Goal: Information Seeking & Learning: Learn about a topic

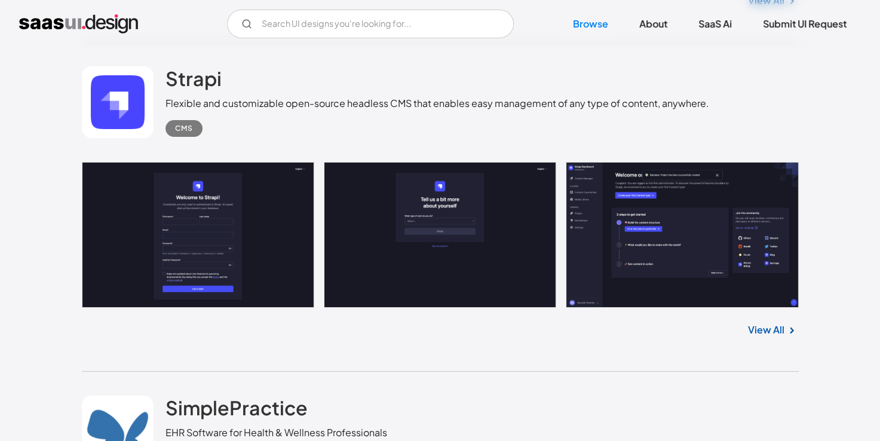
scroll to position [13206, 0]
click at [201, 203] on link at bounding box center [440, 235] width 717 height 146
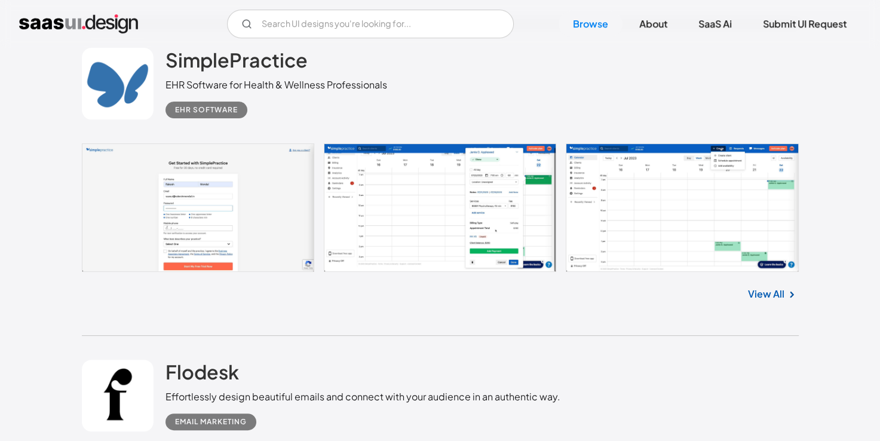
scroll to position [13553, 0]
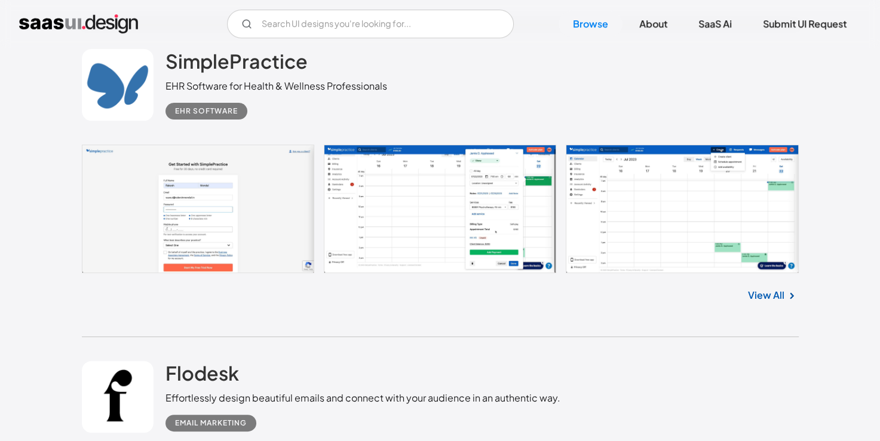
click at [359, 222] on link at bounding box center [440, 209] width 717 height 129
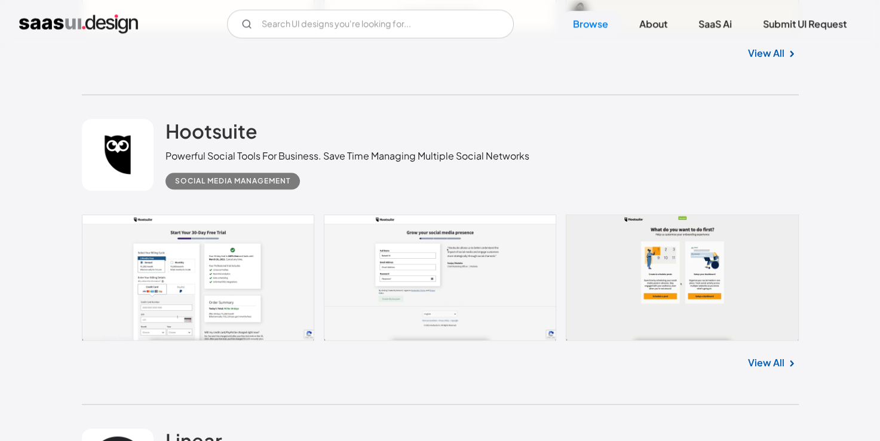
scroll to position [14453, 0]
click at [207, 256] on link at bounding box center [440, 277] width 717 height 126
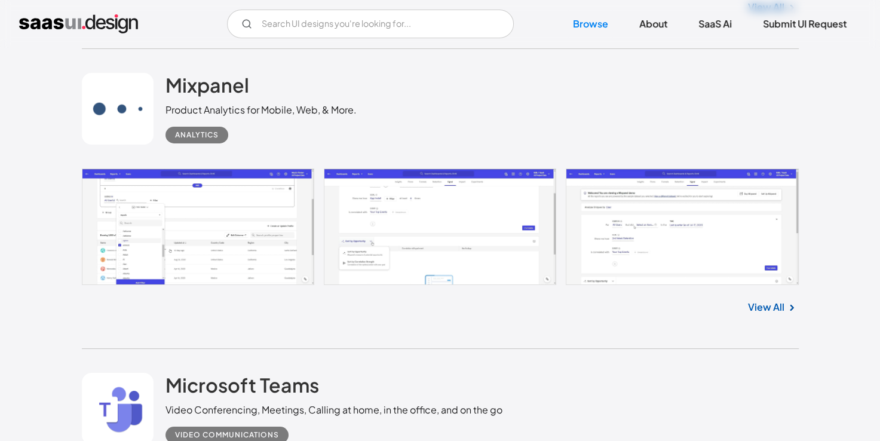
scroll to position [21955, 0]
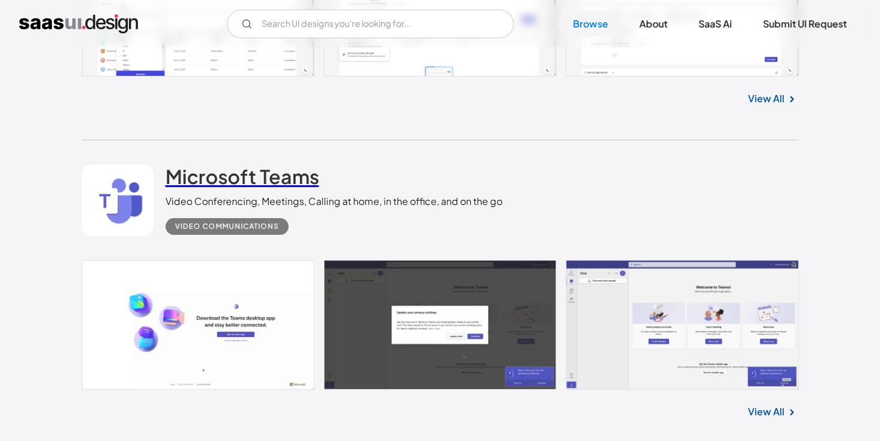
click at [186, 170] on h2 "Microsoft Teams" at bounding box center [242, 176] width 154 height 24
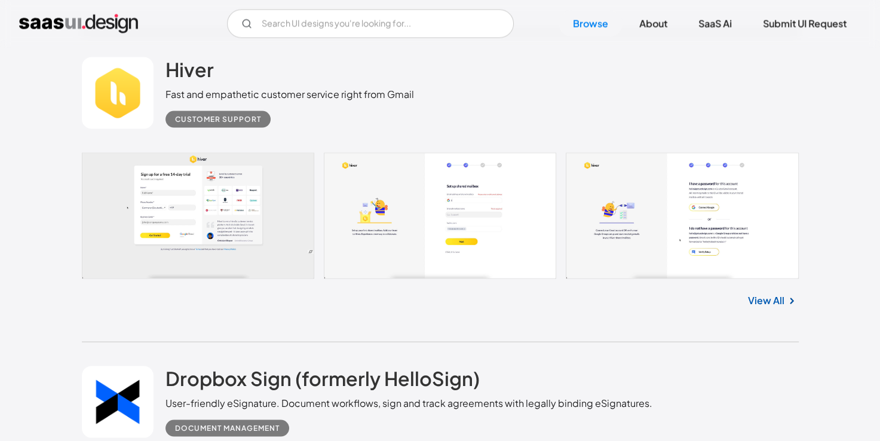
scroll to position [19872, 0]
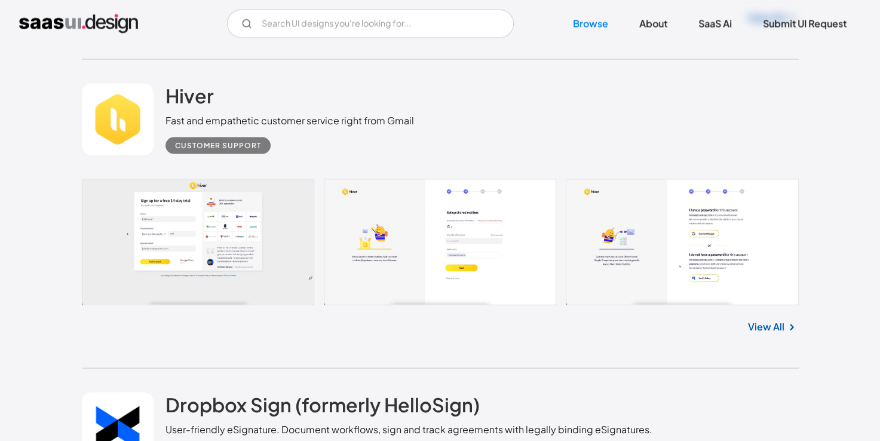
click at [363, 96] on div "Hiver Fast and empathetic customer service right from Gmail Customer Support" at bounding box center [289, 119] width 249 height 71
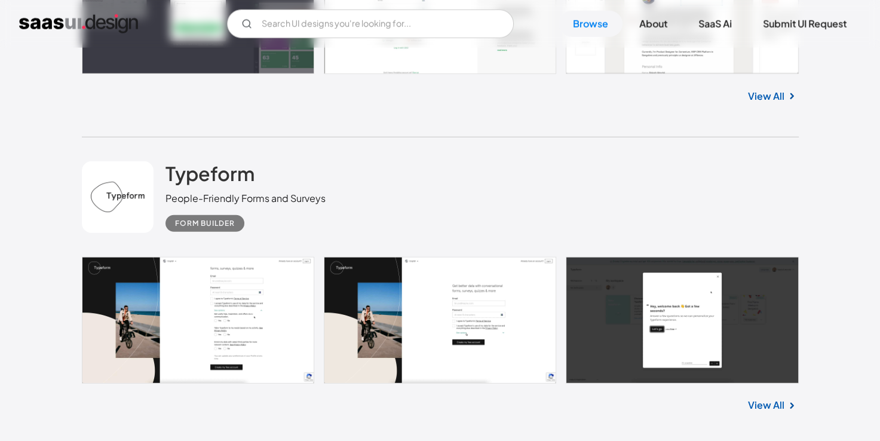
scroll to position [7436, 0]
click at [186, 182] on h2 "Typeform" at bounding box center [209, 174] width 89 height 24
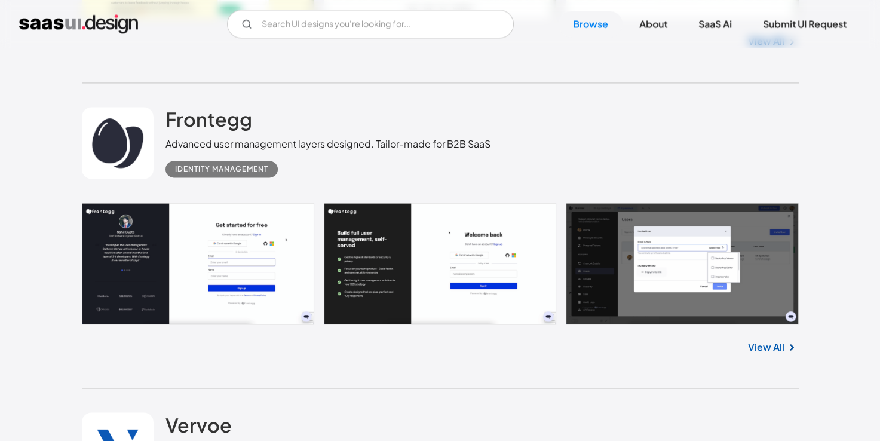
scroll to position [6233, 0]
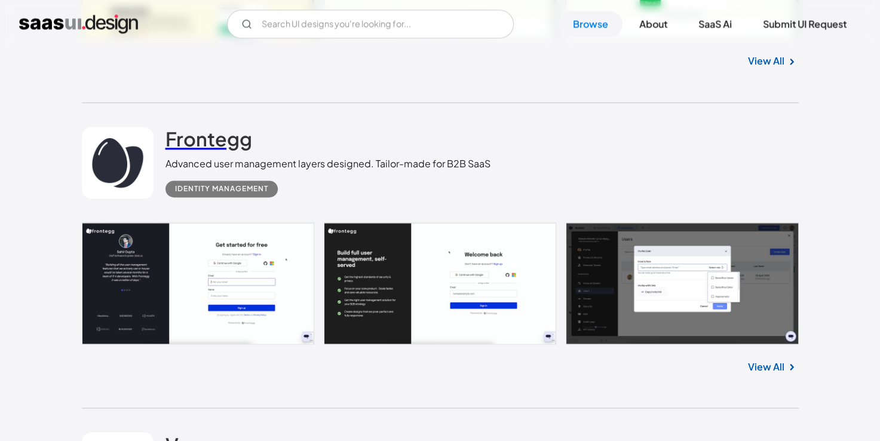
click at [197, 139] on h2 "Frontegg" at bounding box center [208, 139] width 87 height 24
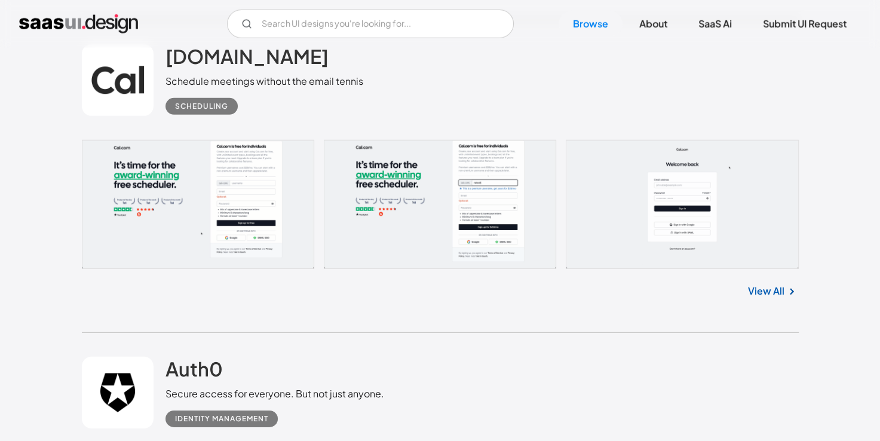
scroll to position [3471, 0]
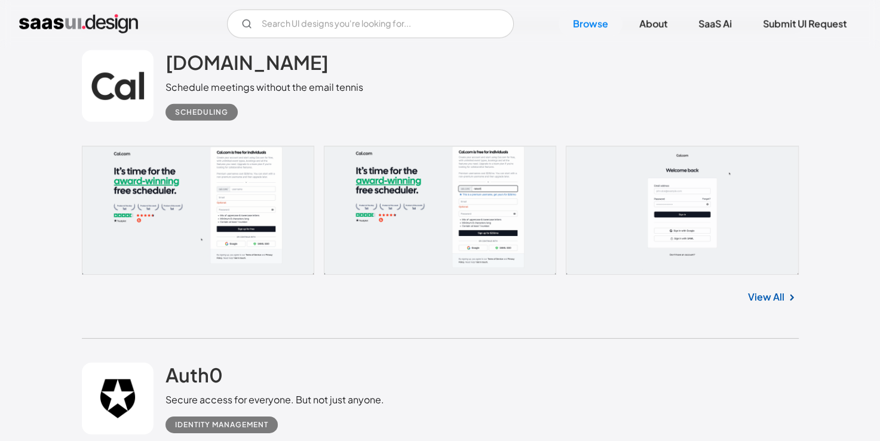
click at [145, 80] on link at bounding box center [118, 86] width 72 height 72
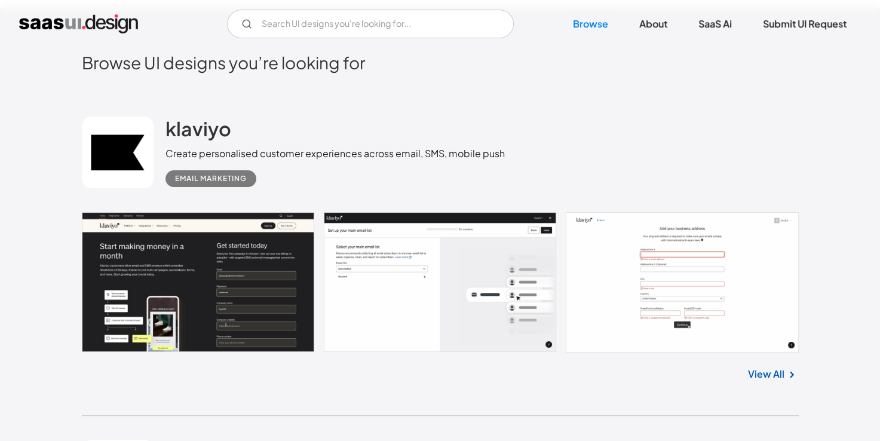
scroll to position [231, 0]
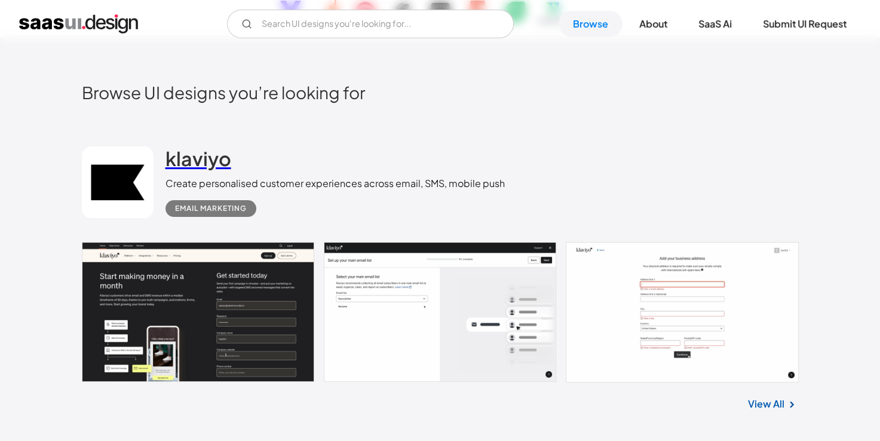
click at [180, 148] on h2 "klaviyo" at bounding box center [198, 158] width 66 height 24
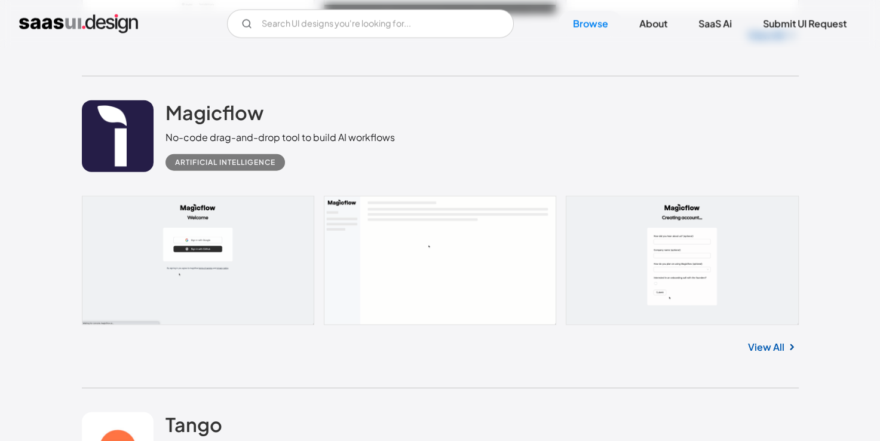
scroll to position [11593, 0]
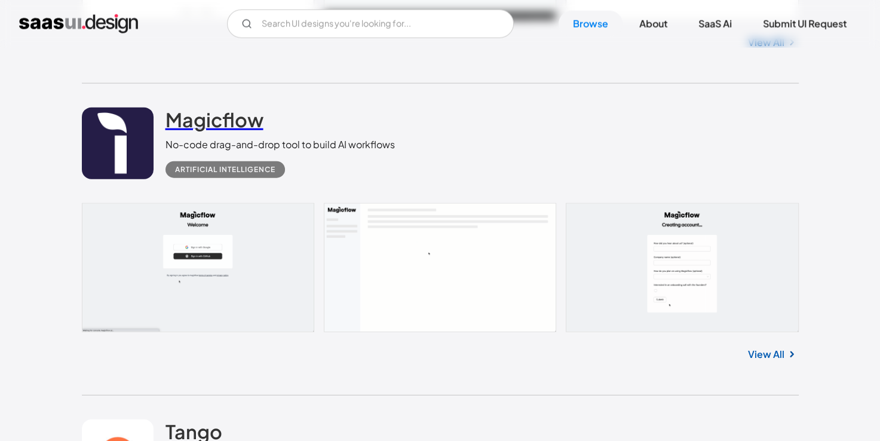
click at [181, 115] on h2 "Magicflow" at bounding box center [214, 120] width 98 height 24
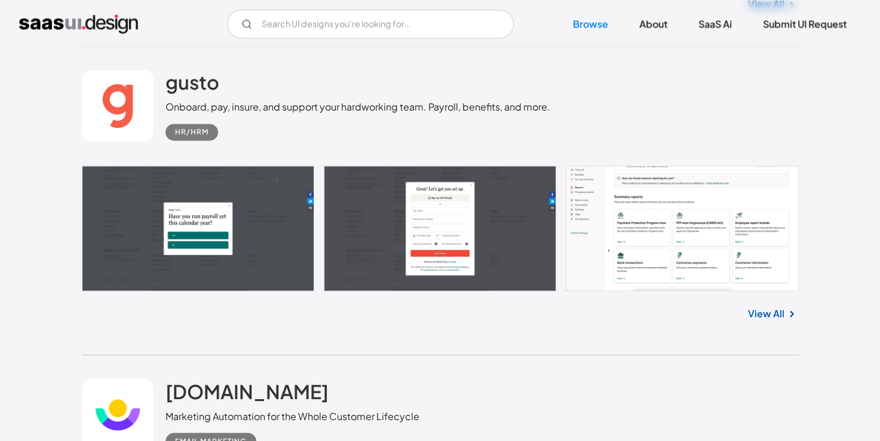
scroll to position [10612, 0]
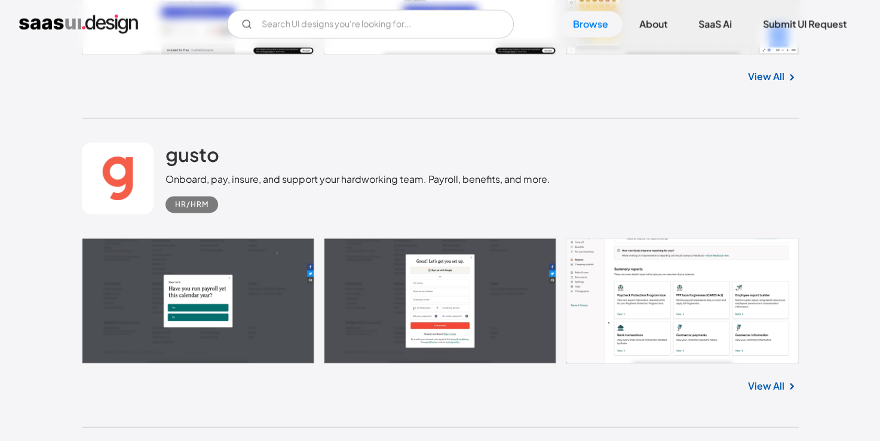
drag, startPoint x: 298, startPoint y: 136, endPoint x: 275, endPoint y: 93, distance: 48.6
click at [275, 93] on div "View All" at bounding box center [440, 73] width 717 height 39
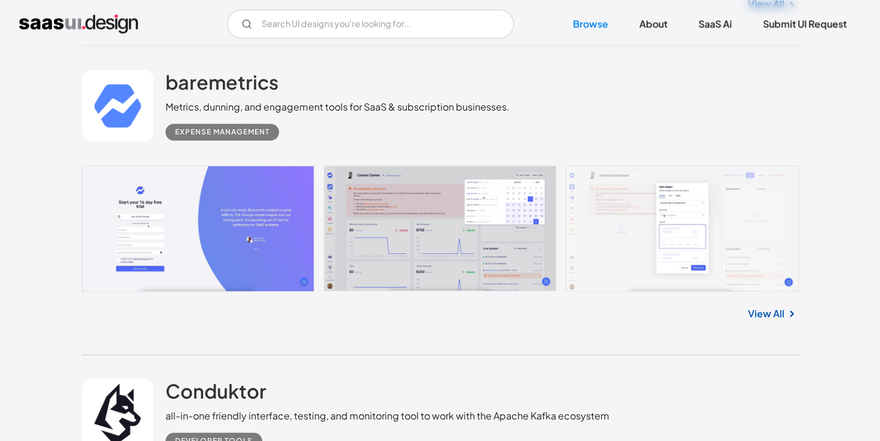
scroll to position [9715, 0]
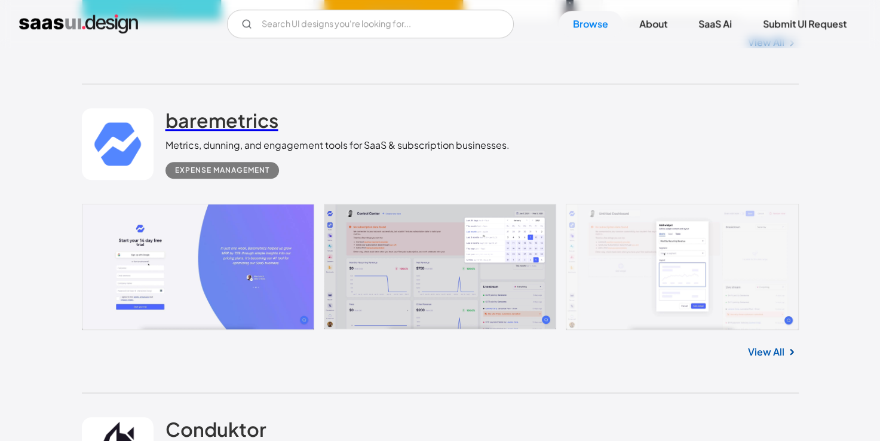
click at [220, 125] on h2 "baremetrics" at bounding box center [221, 120] width 113 height 24
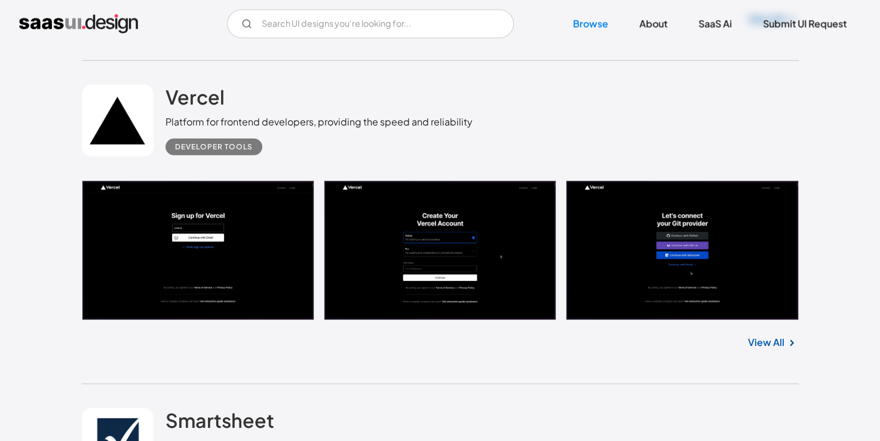
scroll to position [7822, 0]
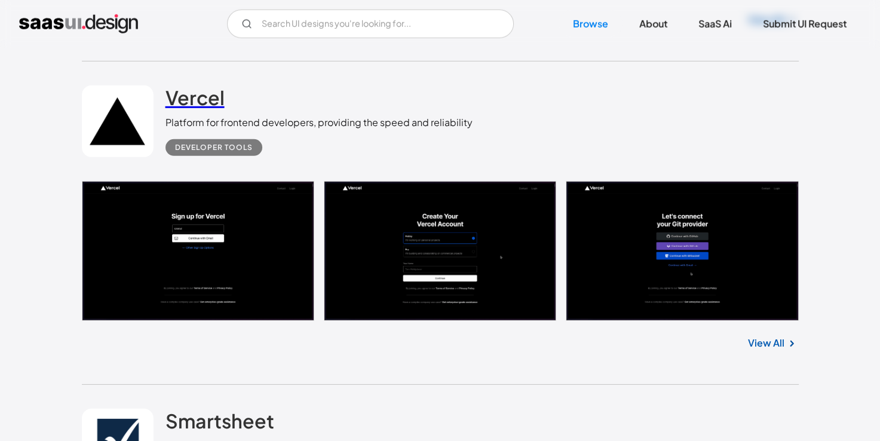
click at [204, 94] on h2 "Vercel" at bounding box center [194, 97] width 59 height 24
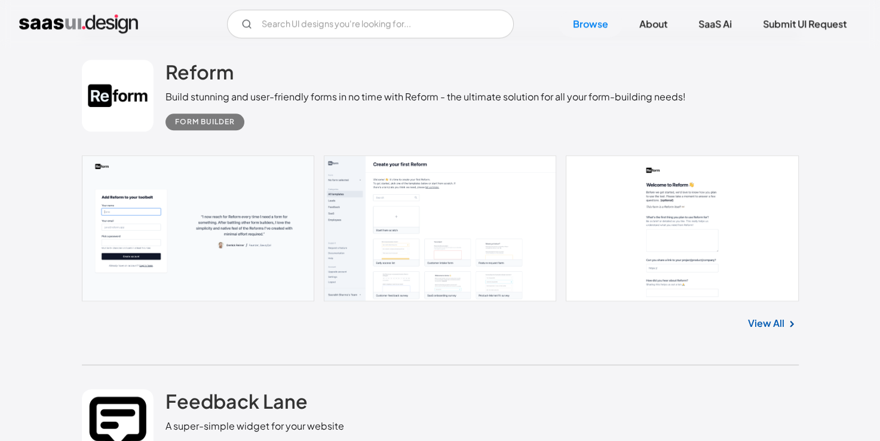
scroll to position [5653, 0]
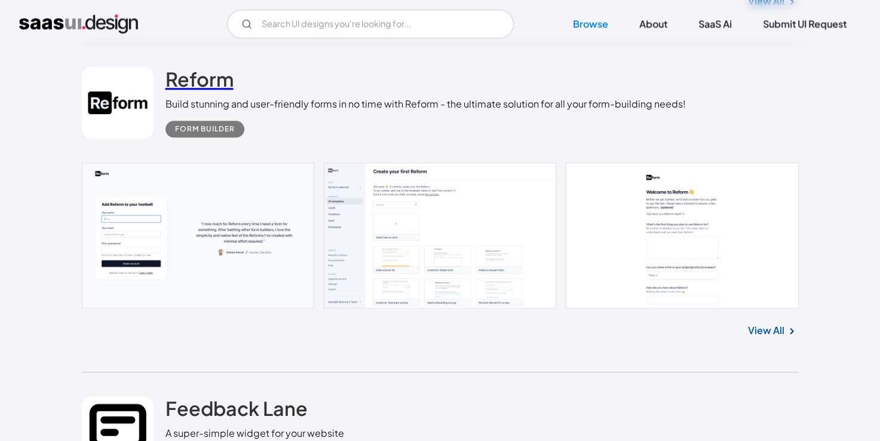
click at [167, 85] on h2 "Reform" at bounding box center [199, 79] width 68 height 24
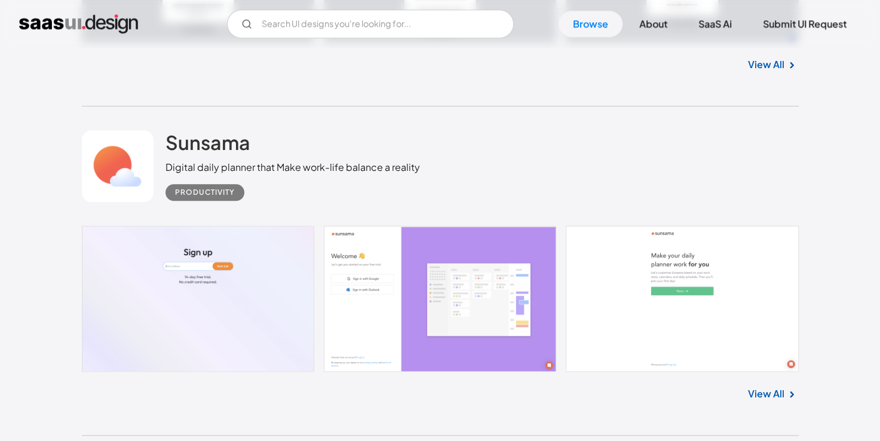
scroll to position [5265, 0]
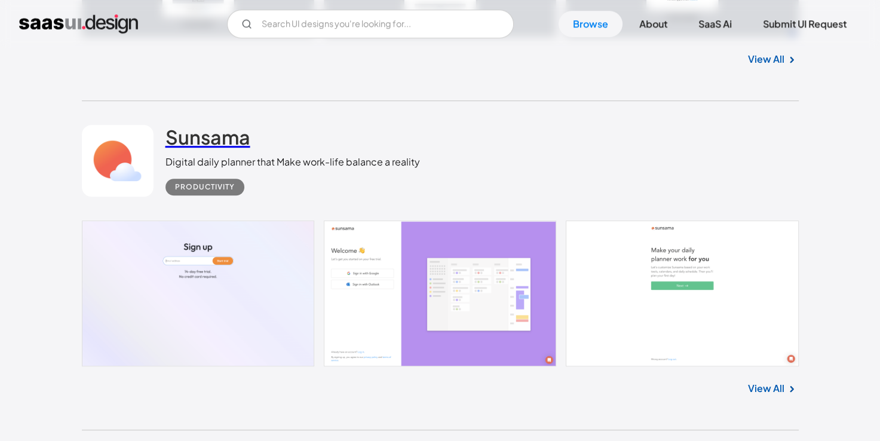
click at [223, 130] on h2 "Sunsama" at bounding box center [207, 137] width 85 height 24
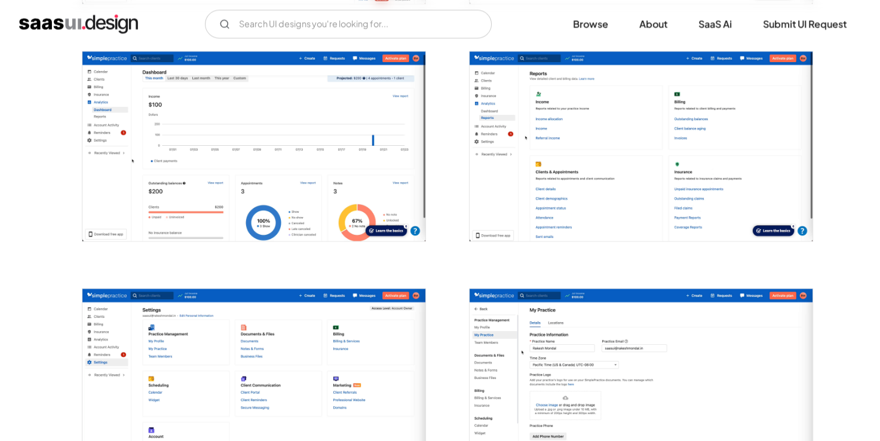
scroll to position [1599, 0]
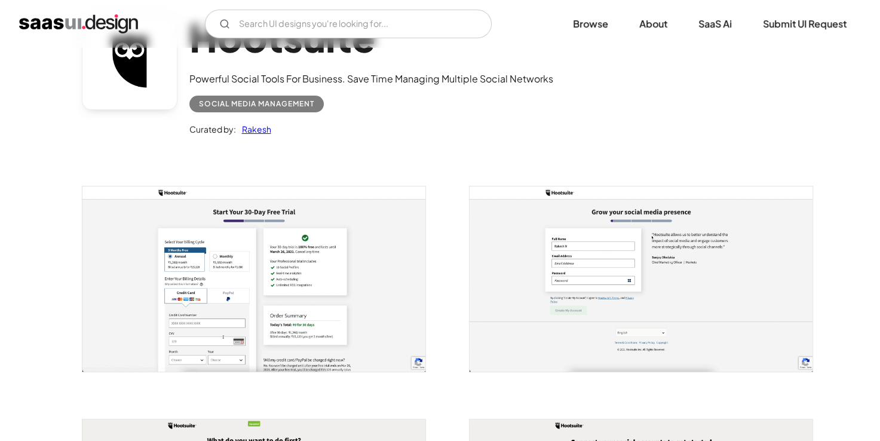
scroll to position [94, 0]
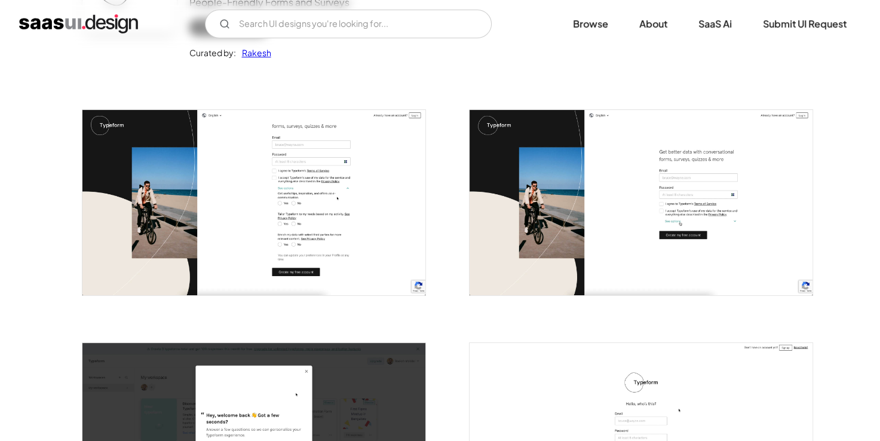
scroll to position [193, 0]
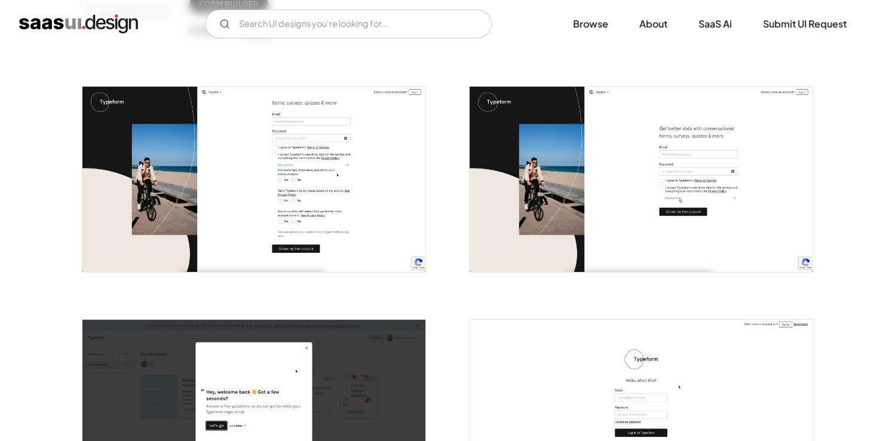
click at [350, 168] on img at bounding box center [253, 179] width 343 height 185
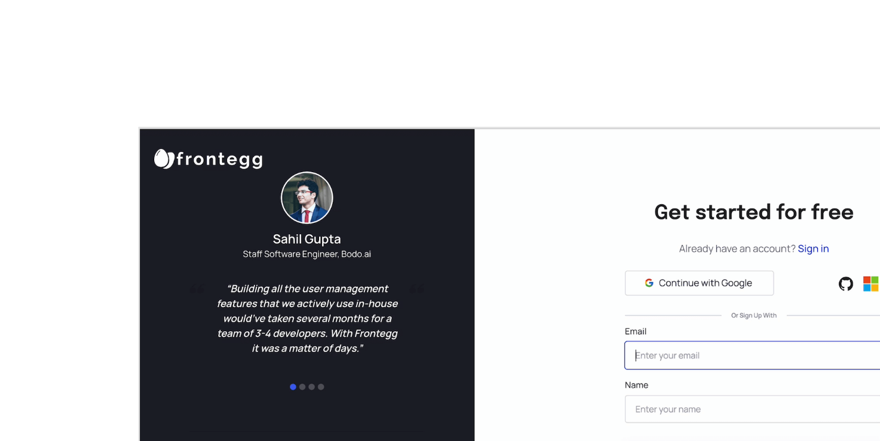
scroll to position [26, 0]
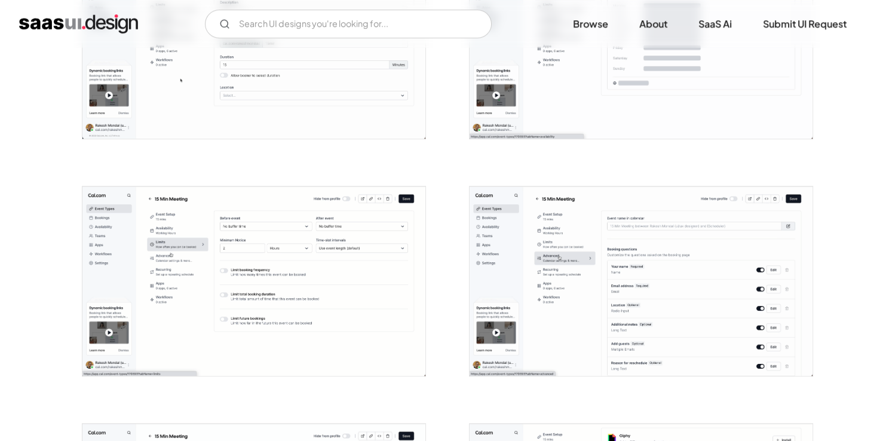
scroll to position [807, 0]
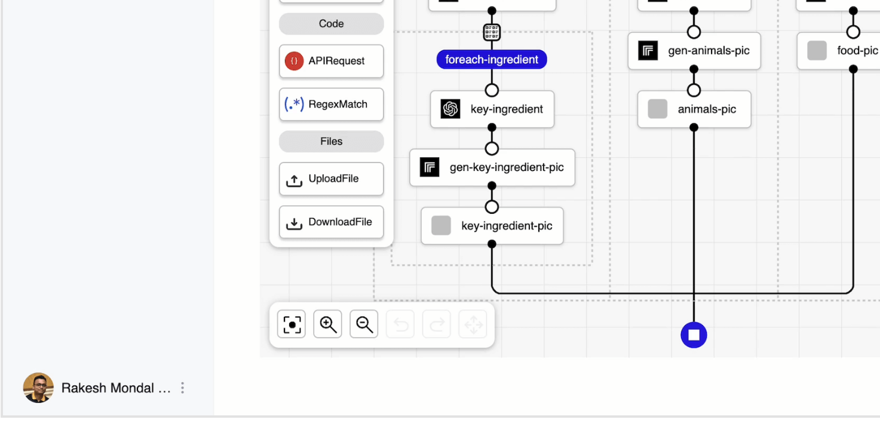
scroll to position [822, 0]
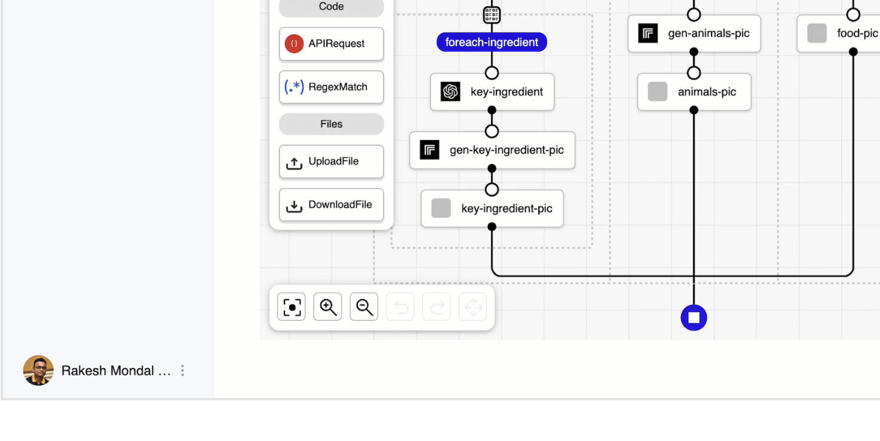
click at [204, 305] on img at bounding box center [253, 262] width 343 height 189
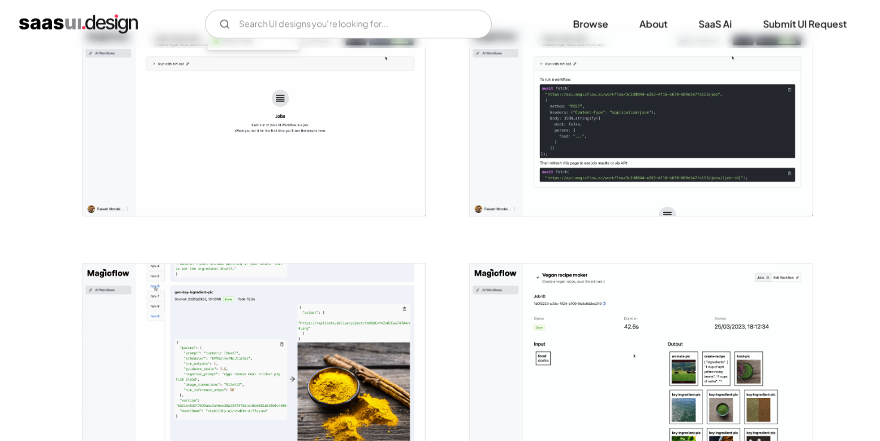
scroll to position [1162, 0]
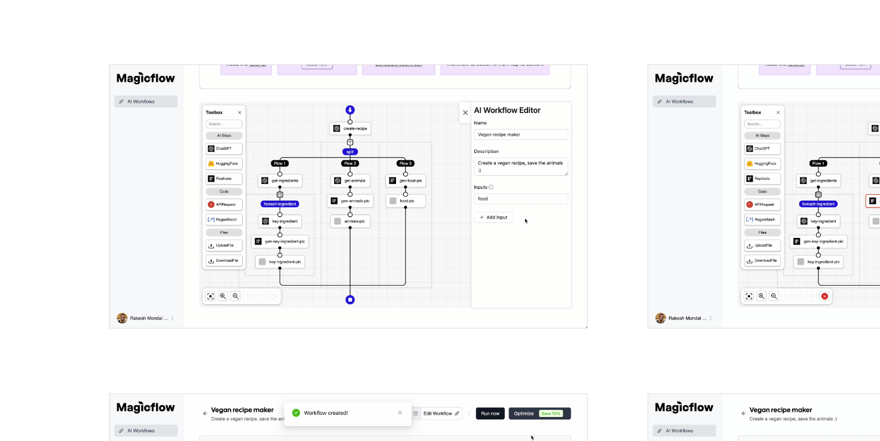
scroll to position [822, 0]
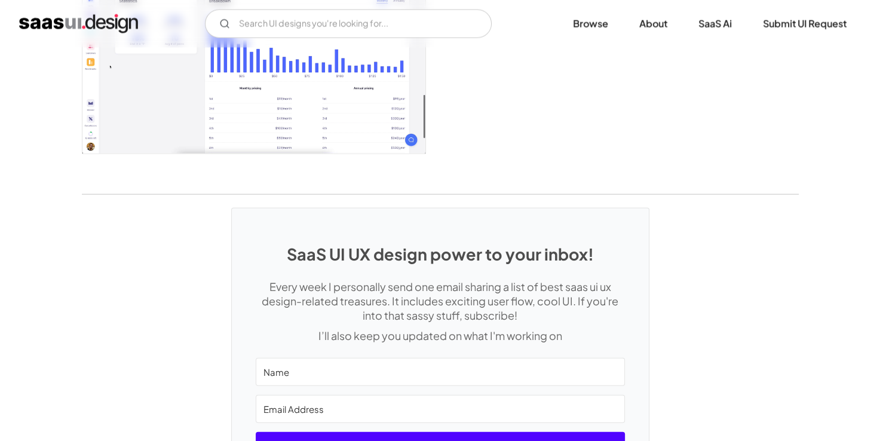
scroll to position [2546, 0]
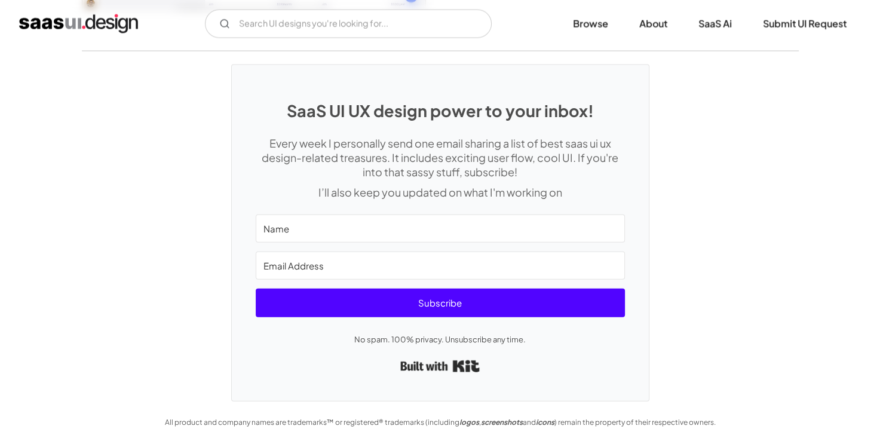
drag, startPoint x: 201, startPoint y: 390, endPoint x: 330, endPoint y: 330, distance: 141.4
drag, startPoint x: 330, startPoint y: 330, endPoint x: 39, endPoint y: 205, distance: 316.9
click at [39, 205] on div "SaaS UI UX design power to your inbox! Every week I personally send one email s…" at bounding box center [440, 226] width 880 height 350
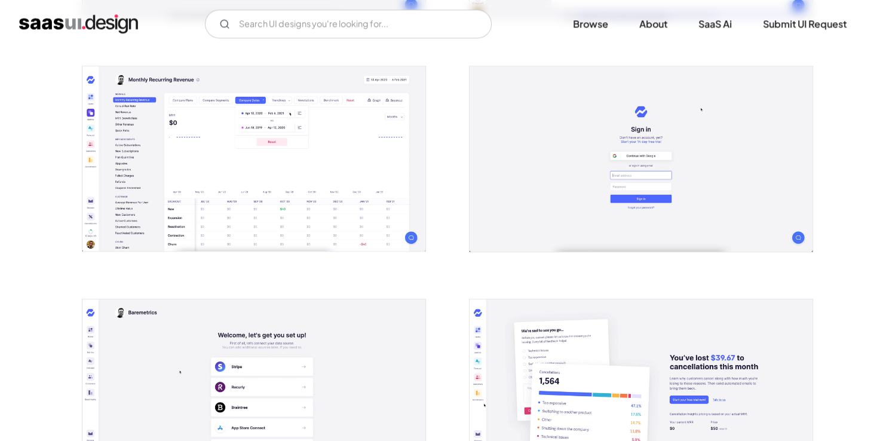
scroll to position [1141, 0]
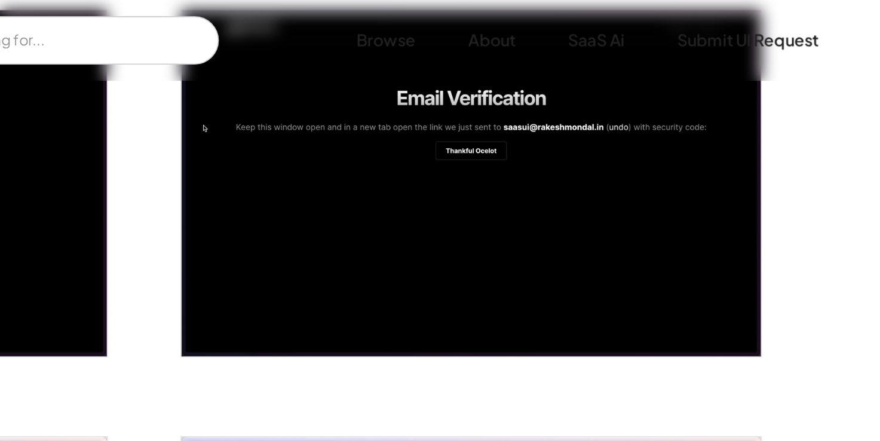
scroll to position [520, 0]
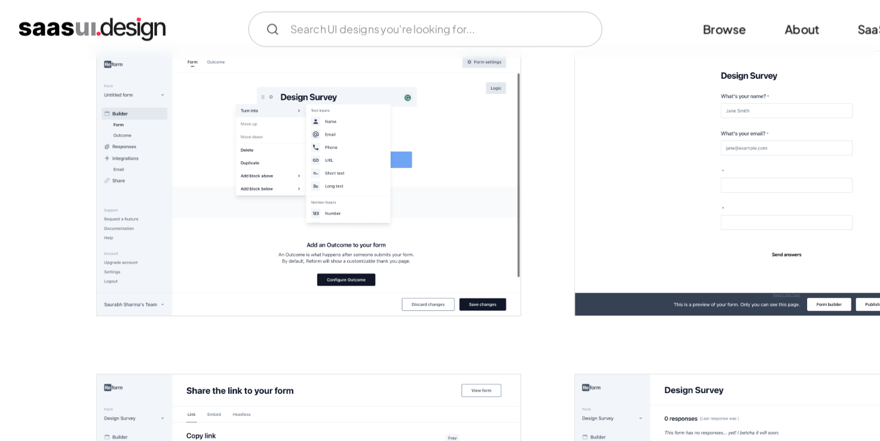
scroll to position [1205, 0]
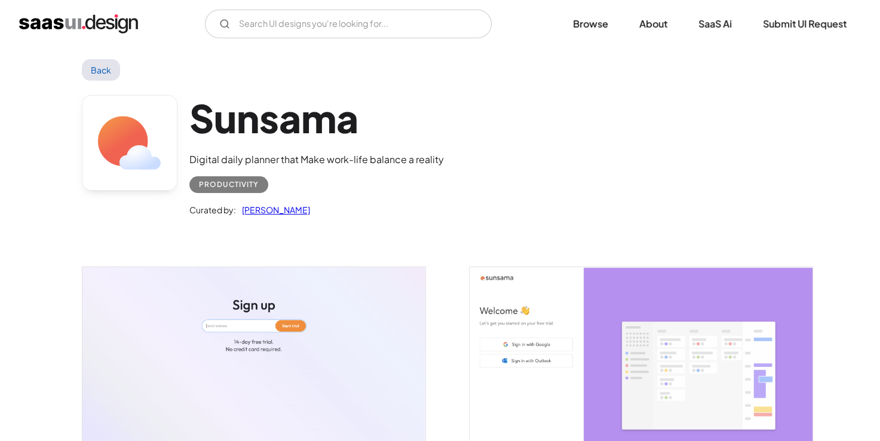
scroll to position [136, 0]
